Goal: Task Accomplishment & Management: Manage account settings

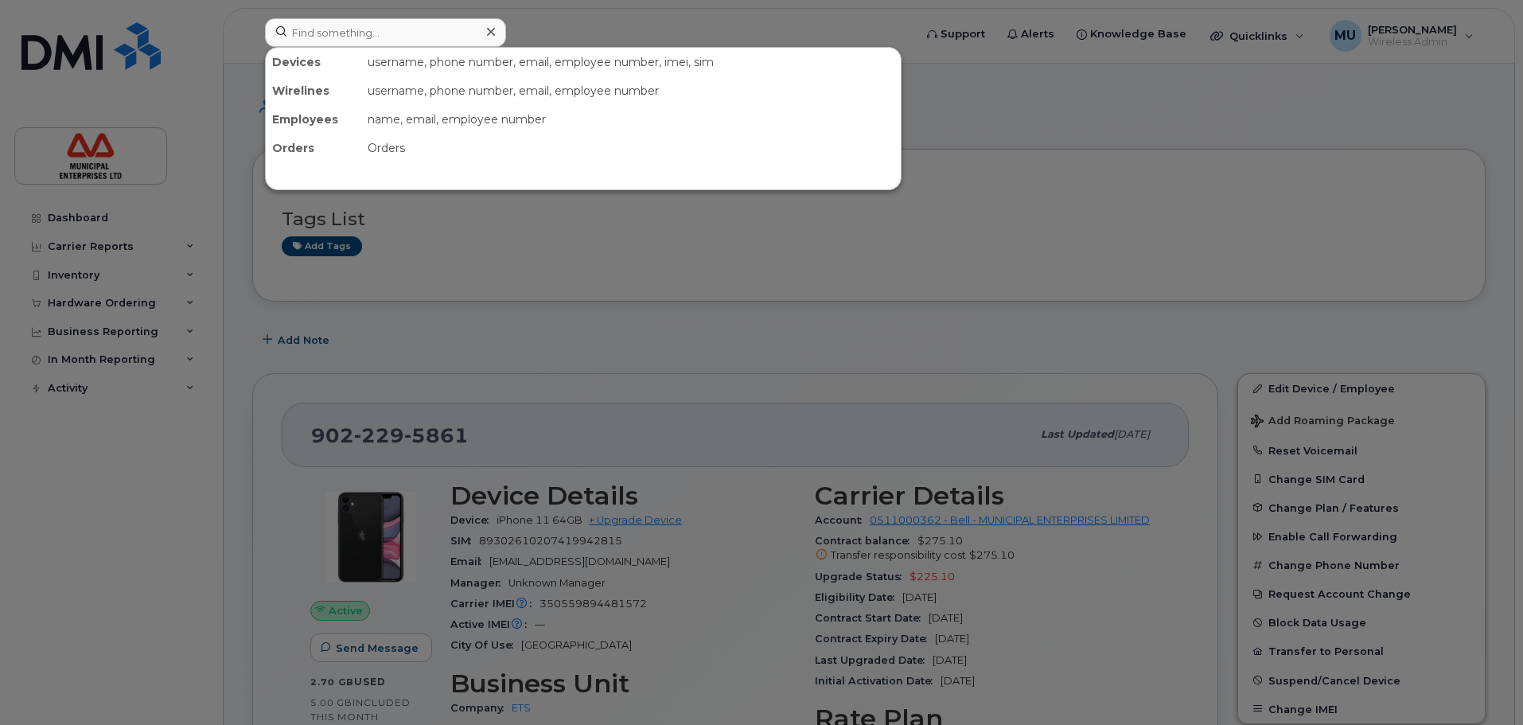
click at [373, 38] on input at bounding box center [385, 32] width 241 height 29
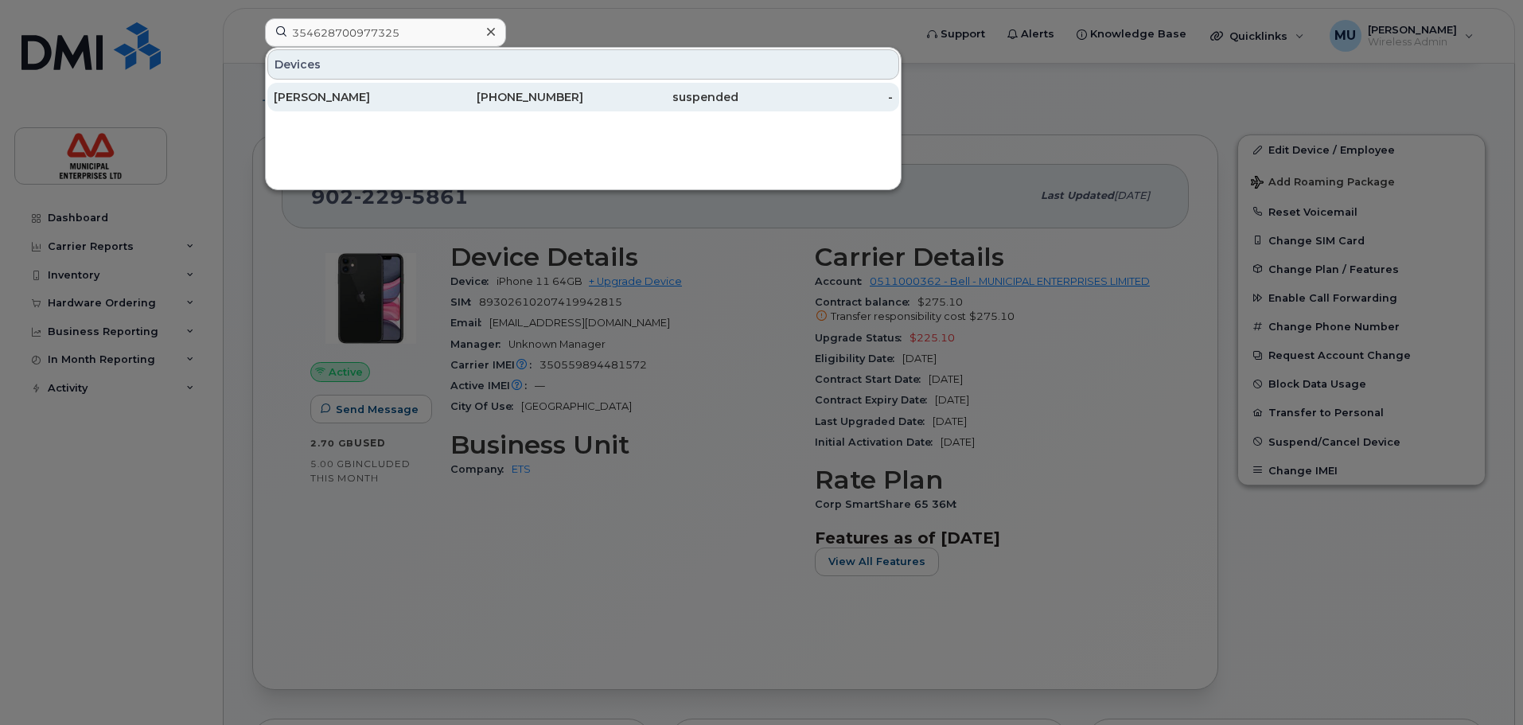
type input "354628700977325"
click at [511, 89] on div "709-282-4230" at bounding box center [506, 97] width 155 height 29
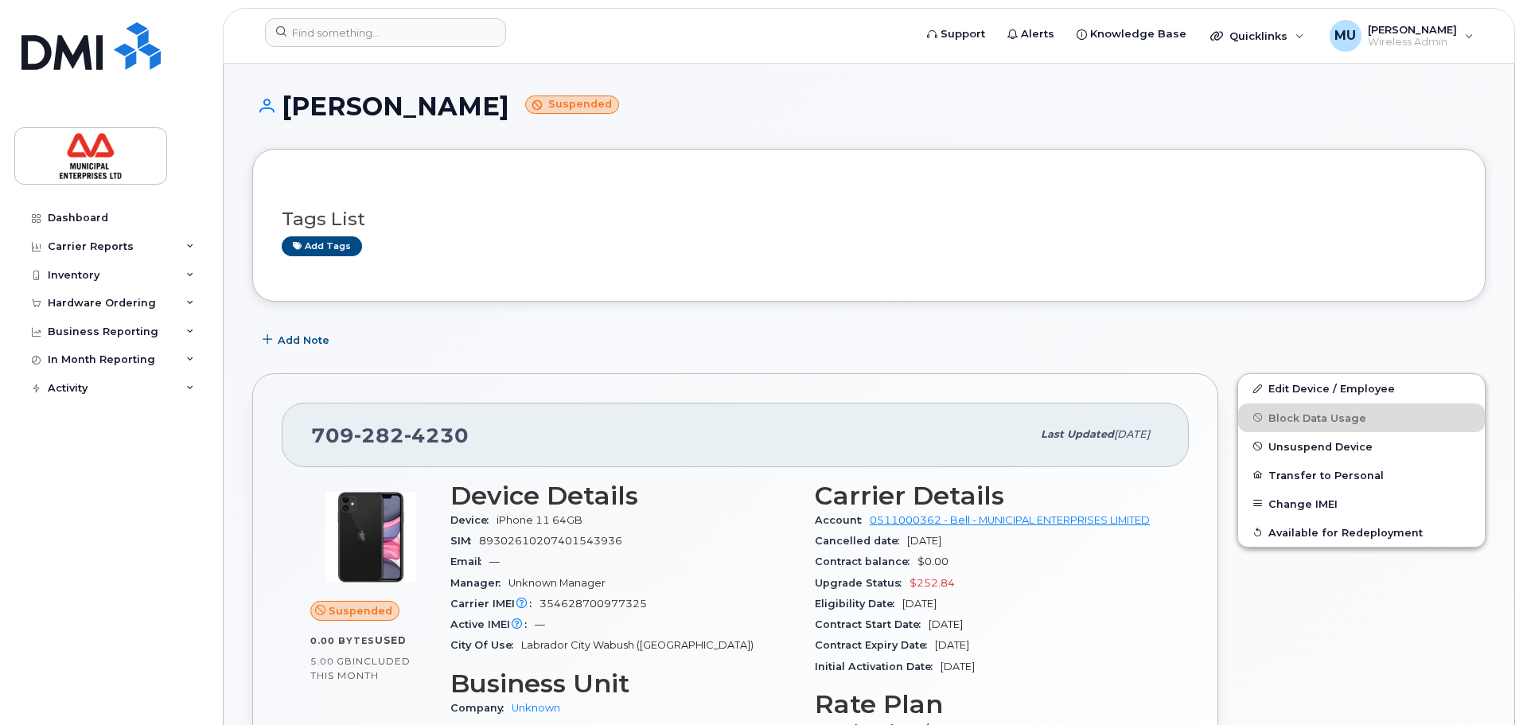
scroll to position [318, 0]
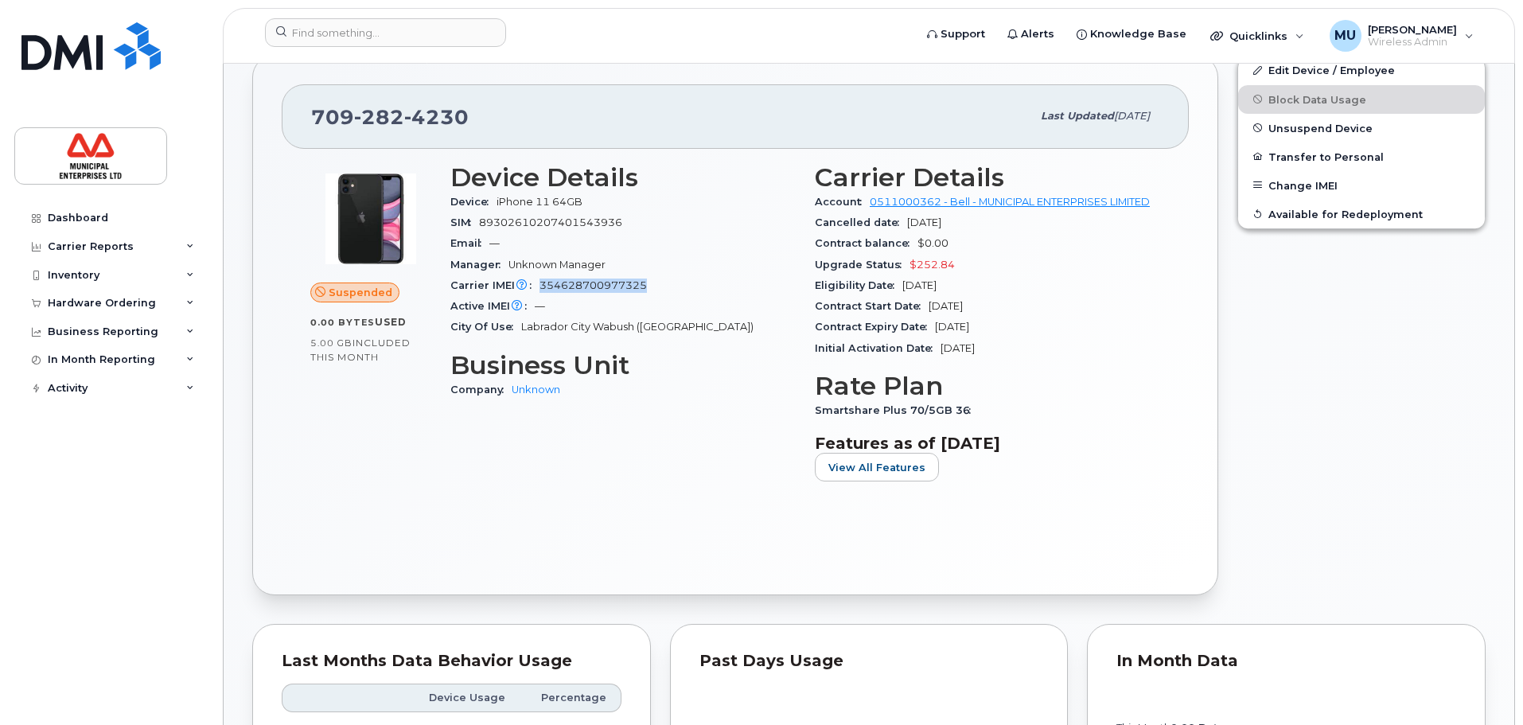
drag, startPoint x: 655, startPoint y: 282, endPoint x: 537, endPoint y: 284, distance: 118.5
click at [537, 284] on div "Carrier IMEI Carrier IMEI is reported during the last billing cycle or change o…" at bounding box center [622, 285] width 345 height 21
copy span "354628700977325"
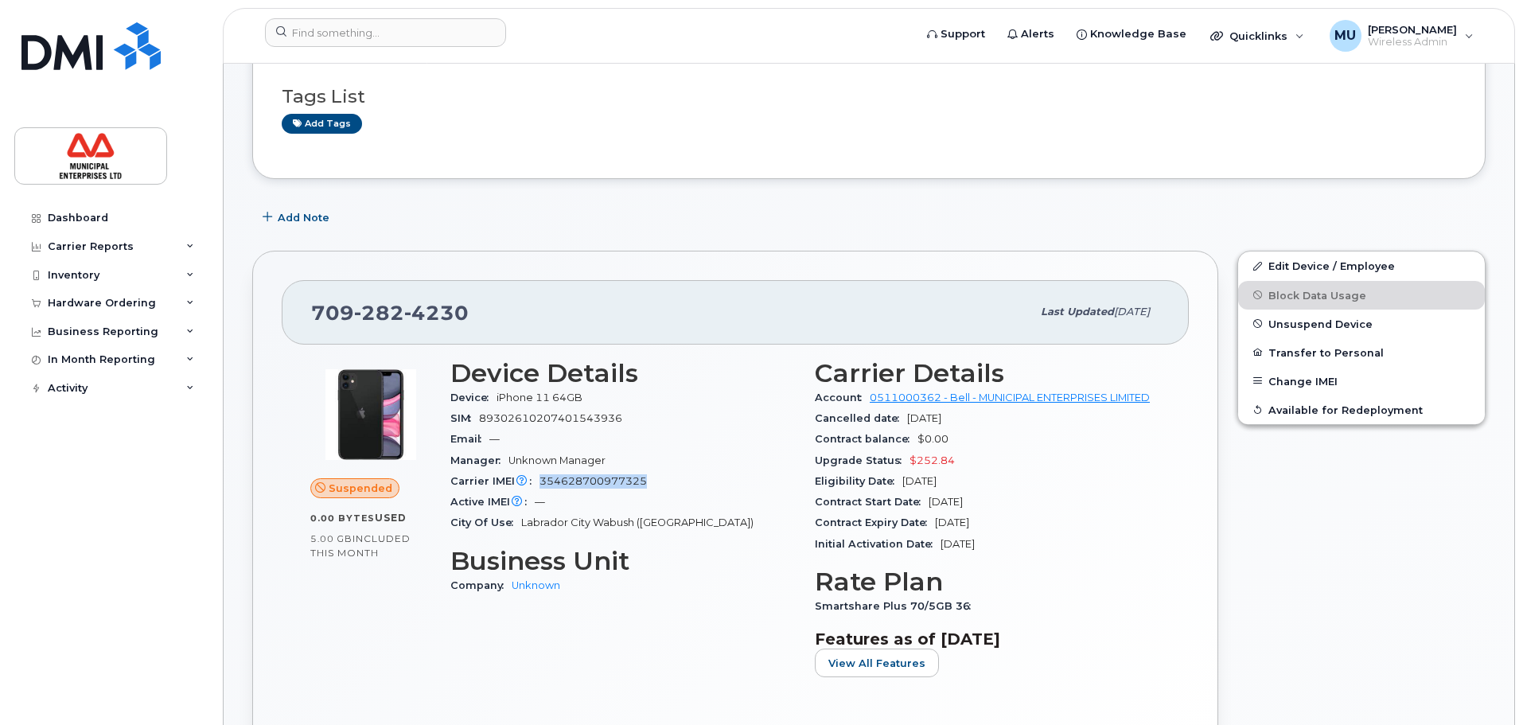
scroll to position [80, 0]
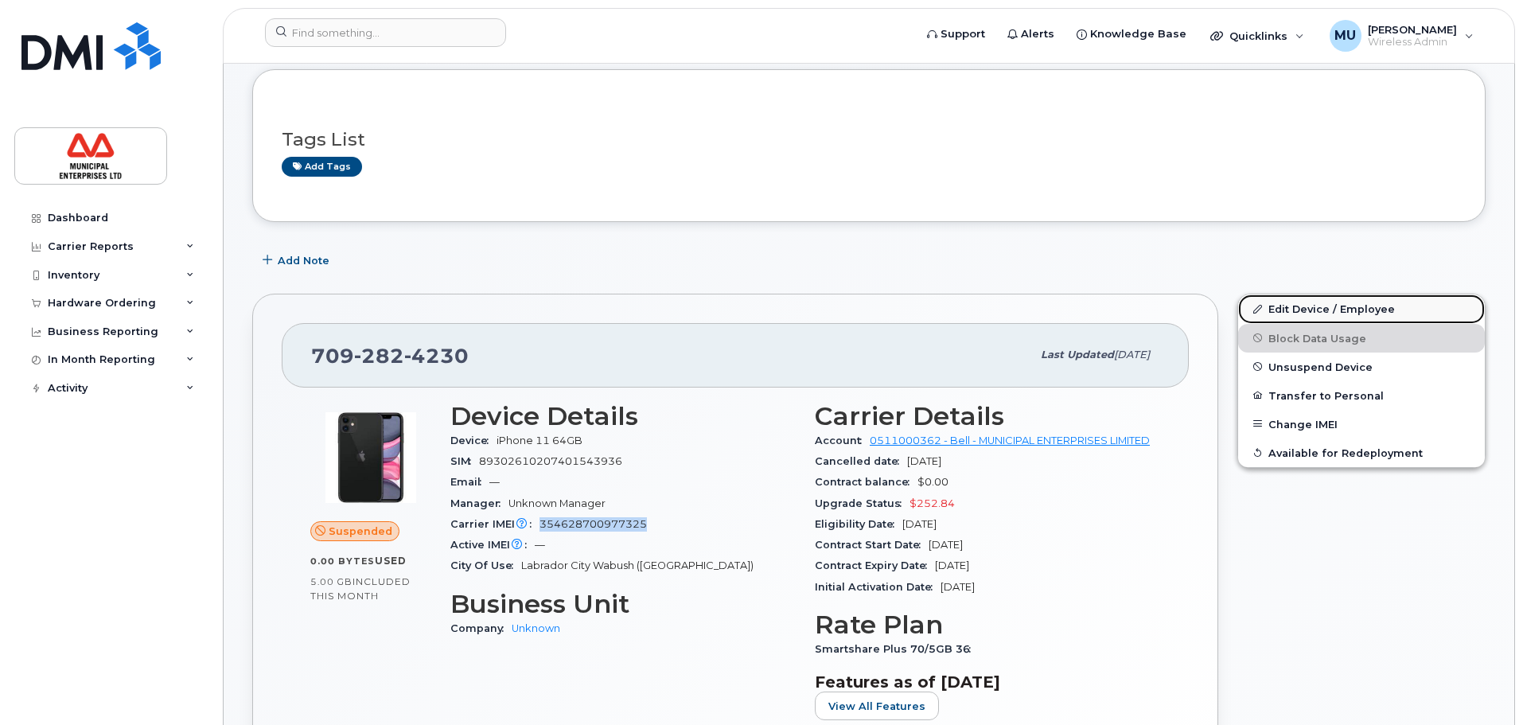
click at [1340, 309] on link "Edit Device / Employee" at bounding box center [1361, 308] width 247 height 29
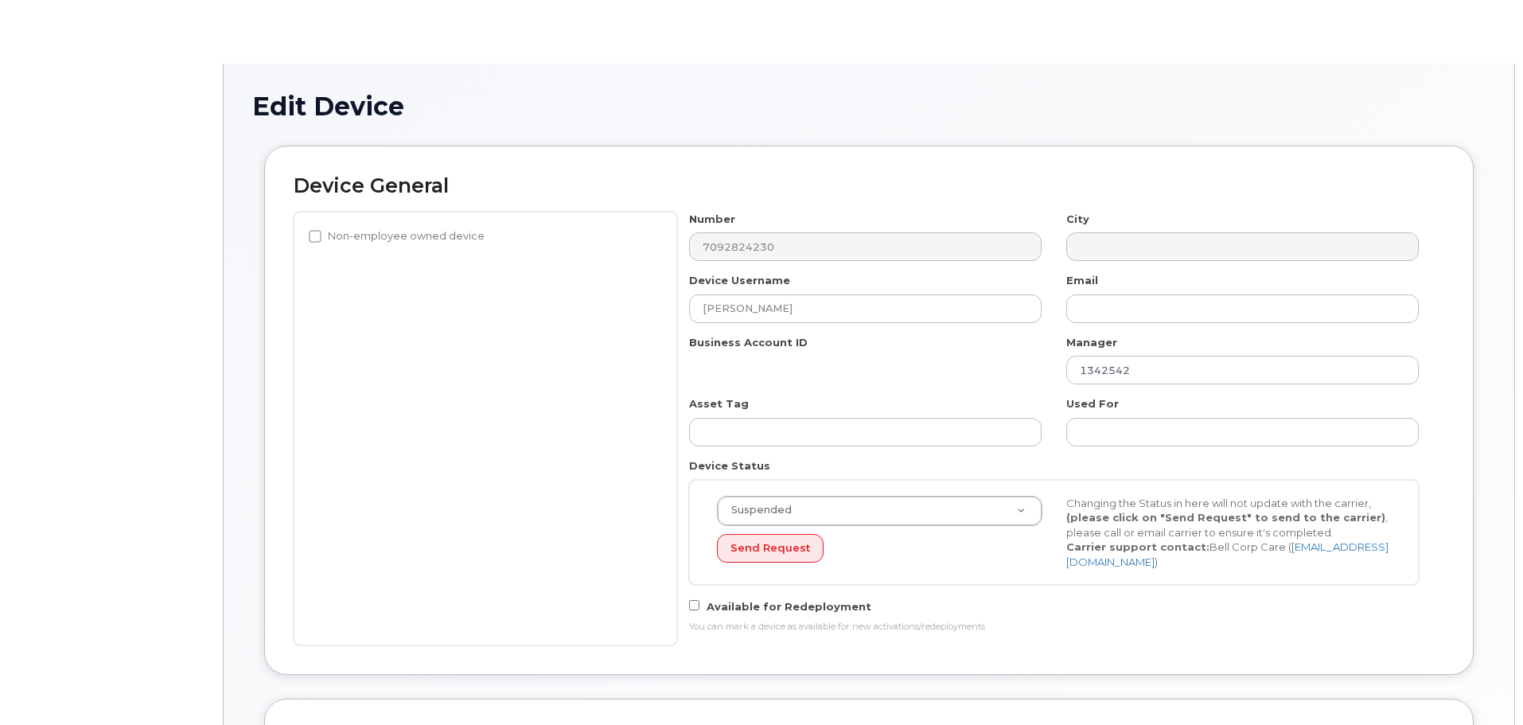
select select "3844586"
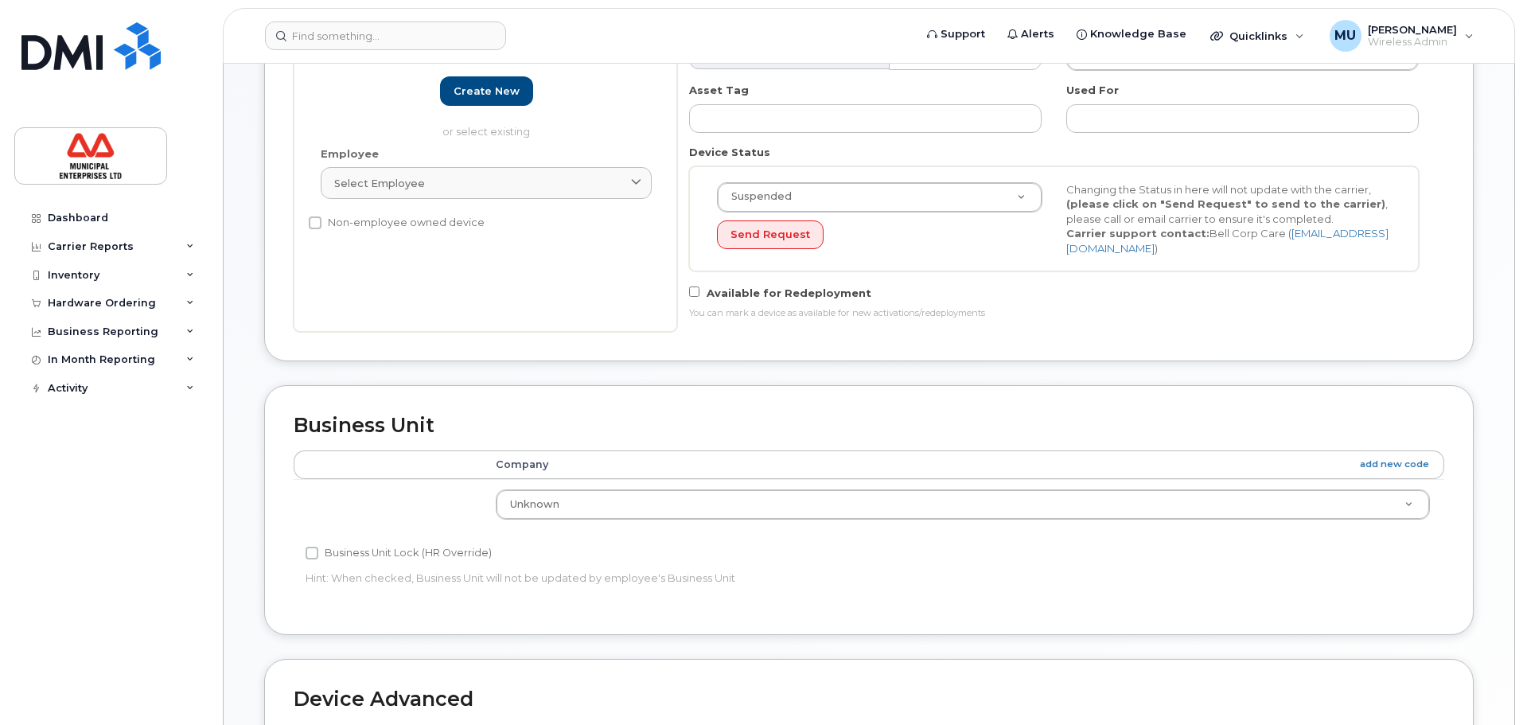
scroll to position [724, 0]
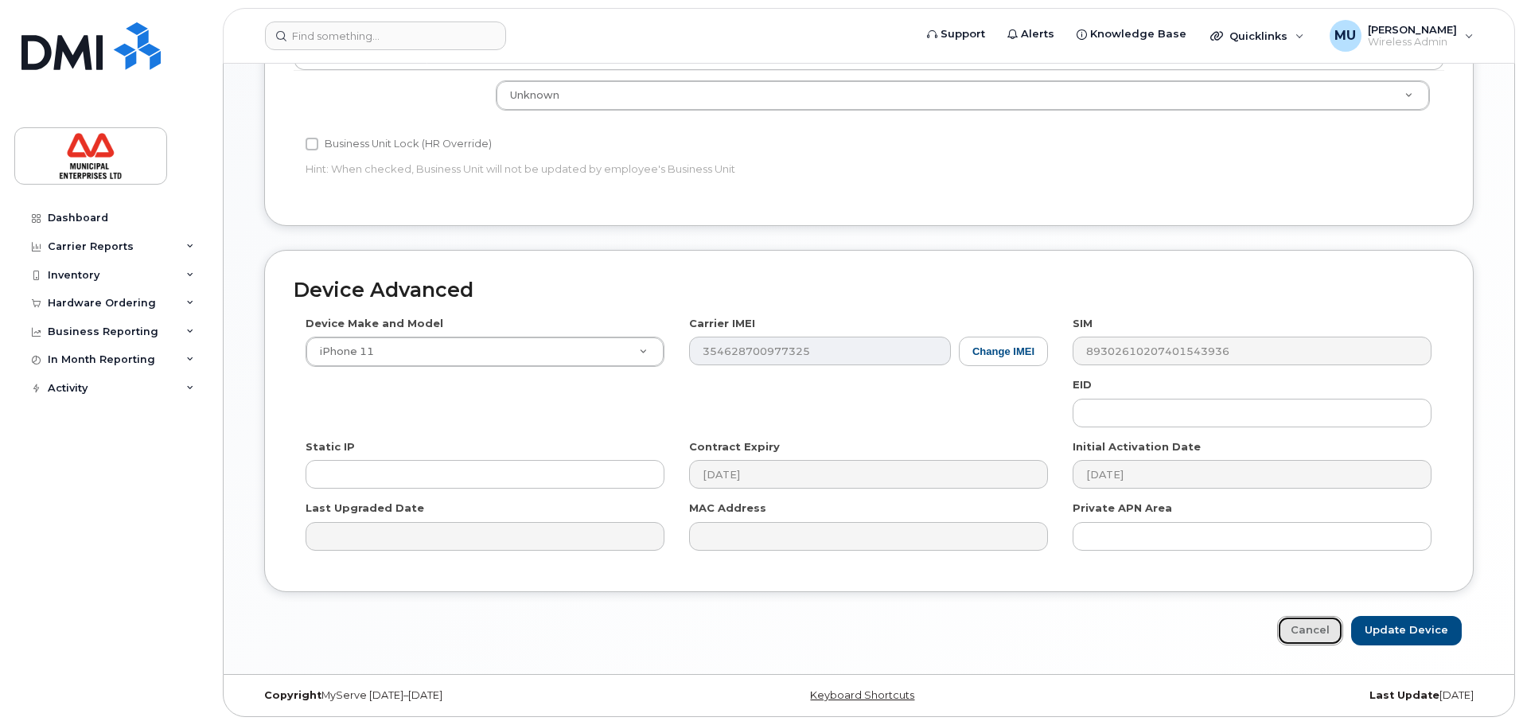
click at [1330, 629] on link "Cancel" at bounding box center [1310, 630] width 66 height 29
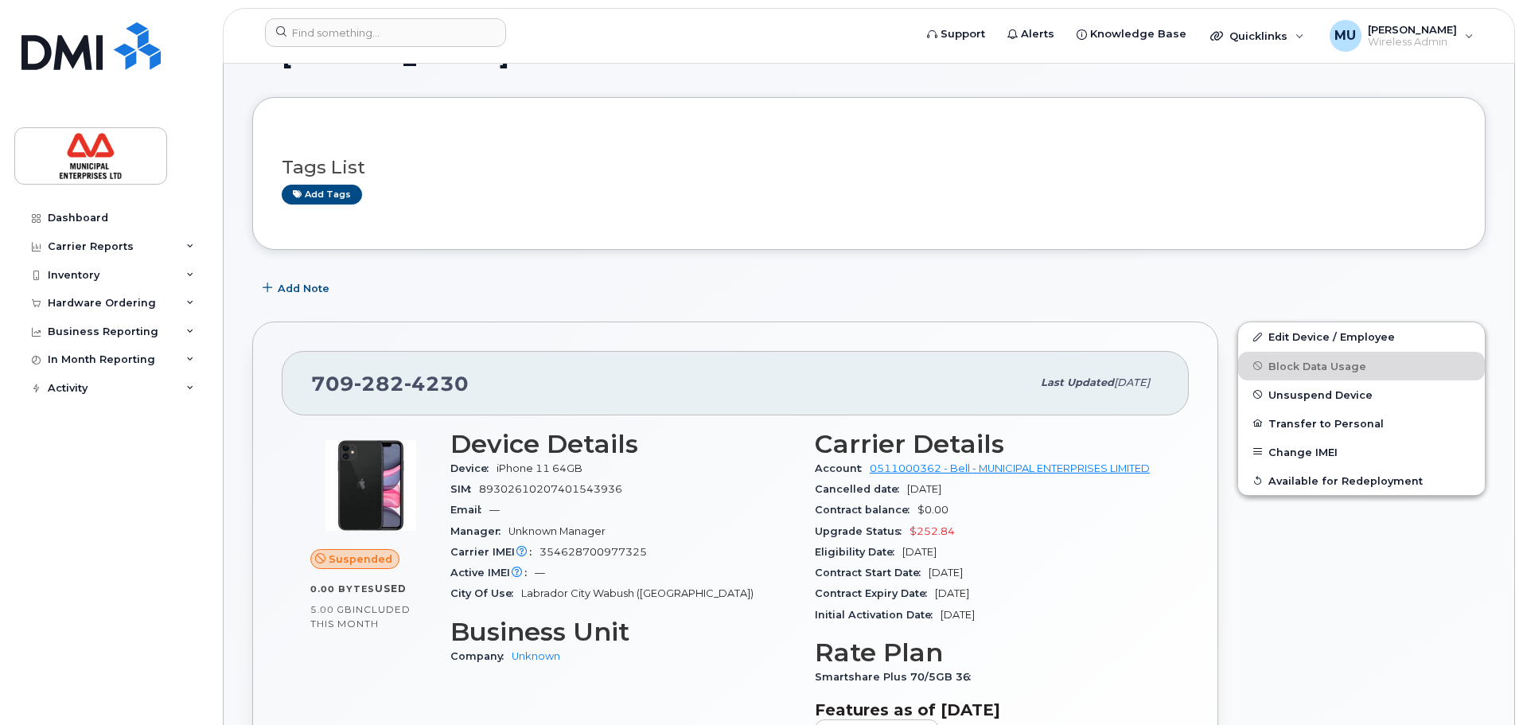
scroll to position [80, 0]
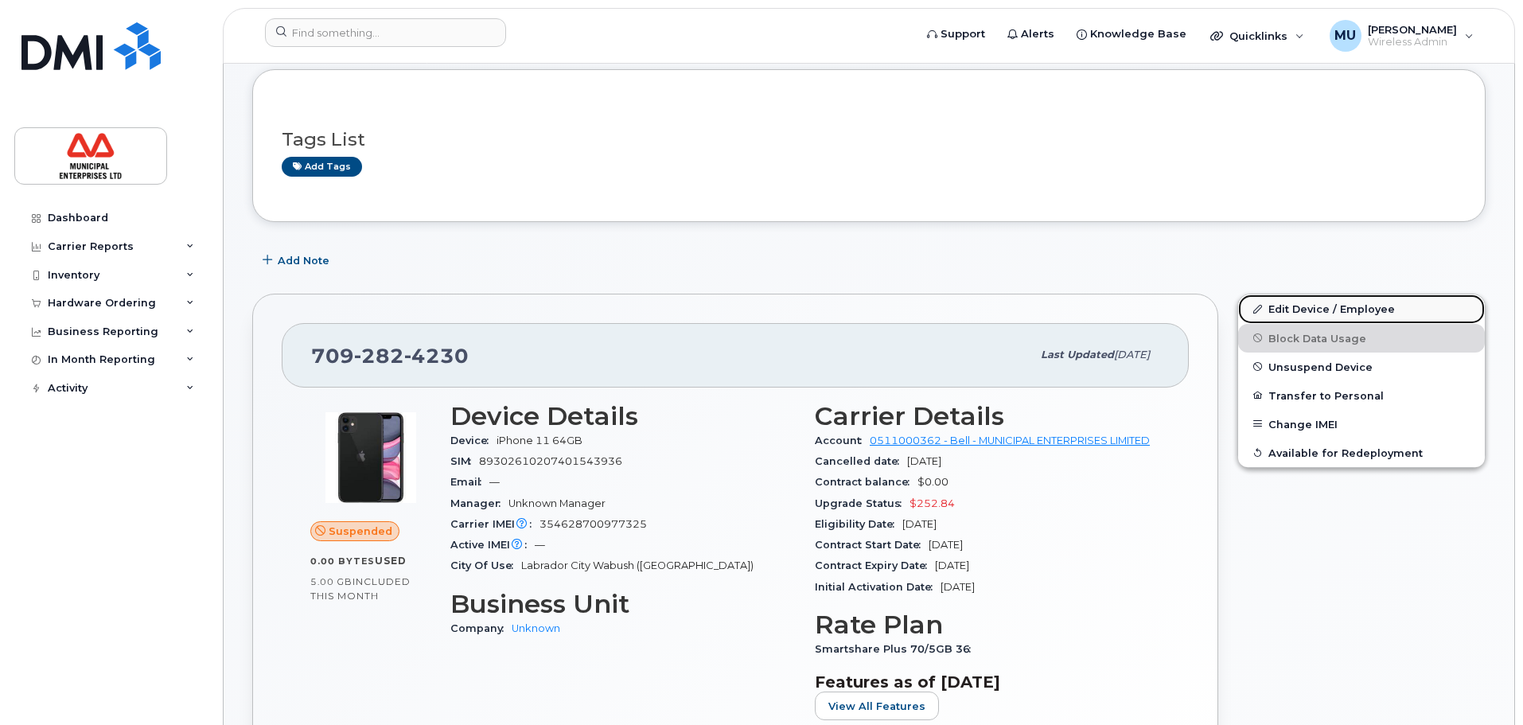
click at [1314, 308] on link "Edit Device / Employee" at bounding box center [1361, 308] width 247 height 29
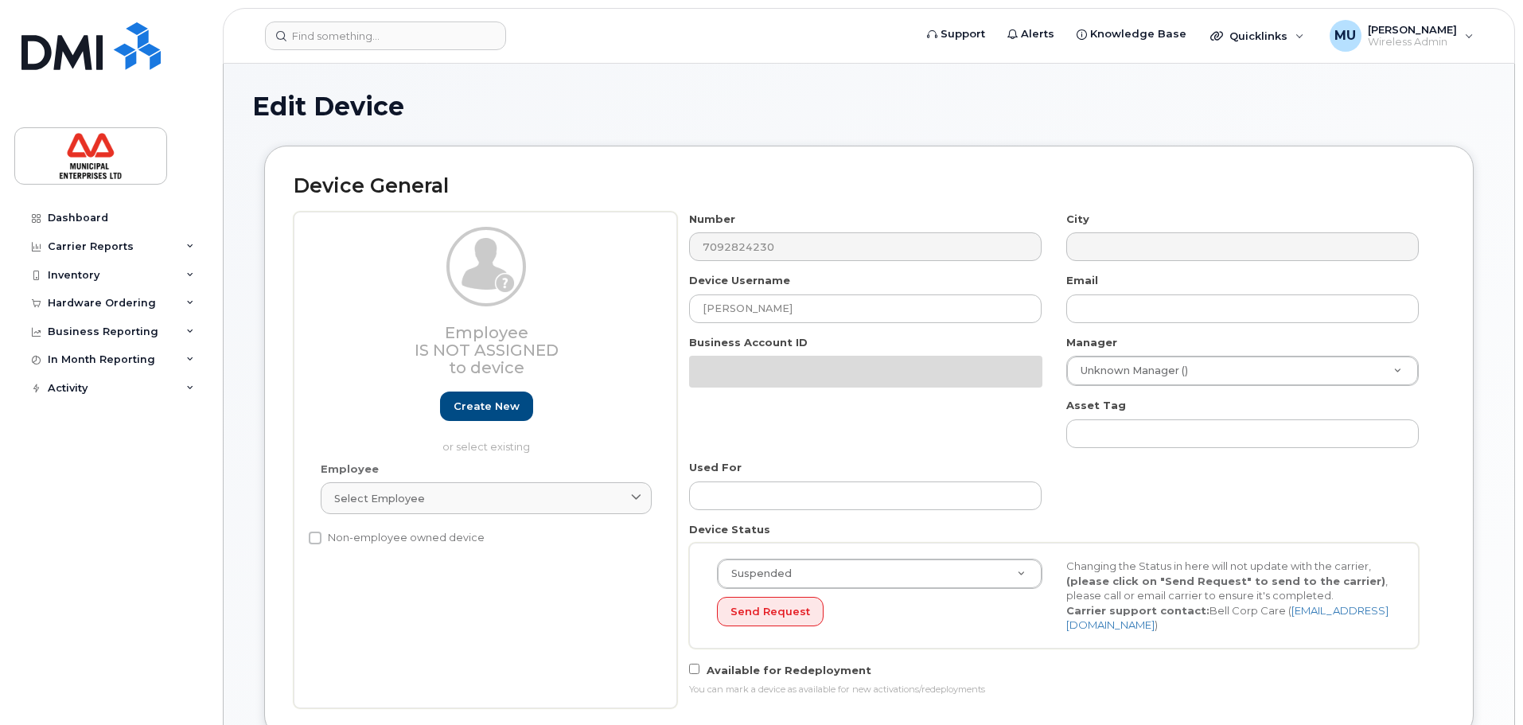
select select "3844586"
